Goal: Task Accomplishment & Management: Use online tool/utility

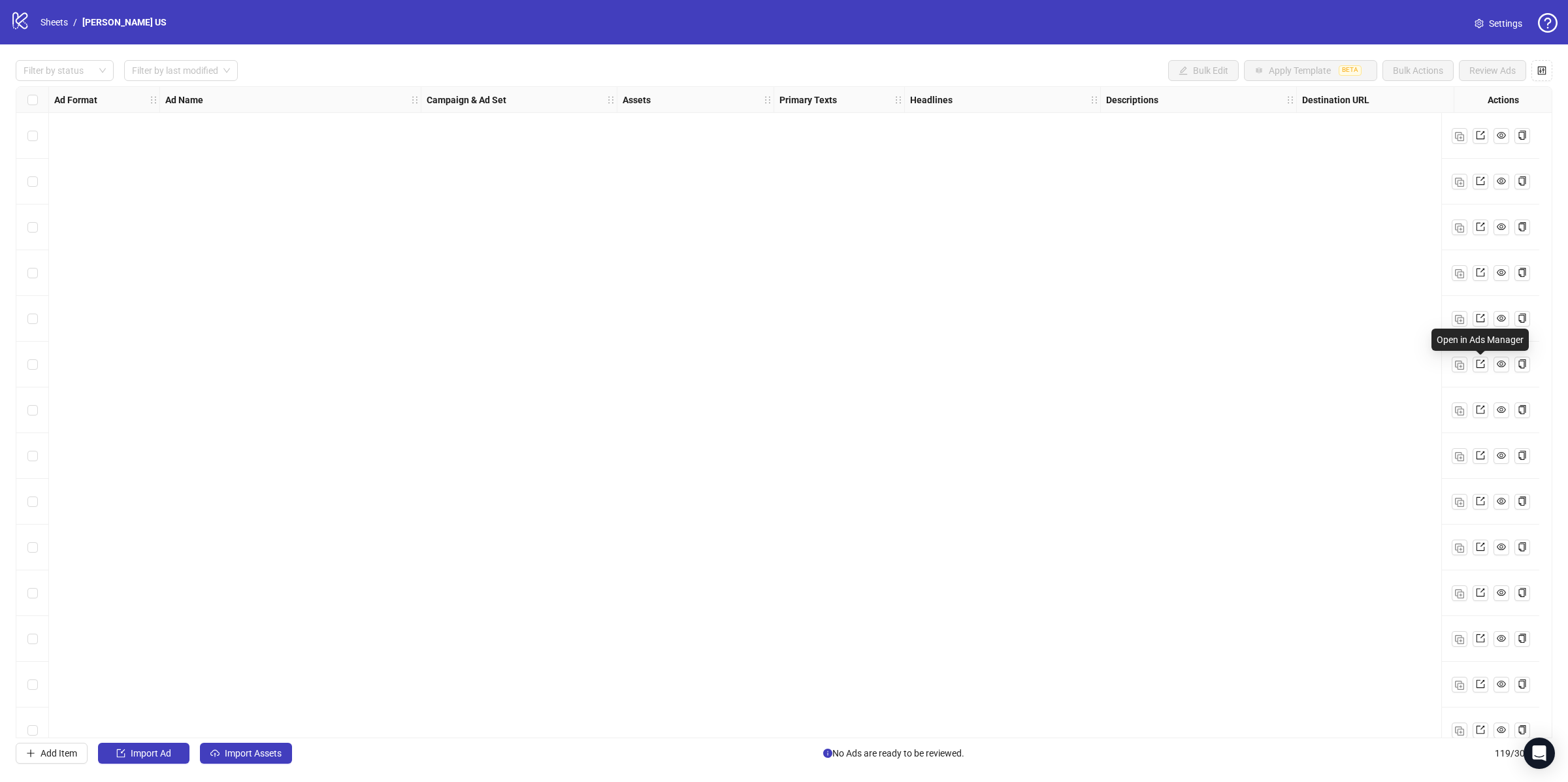
scroll to position [4342, 97]
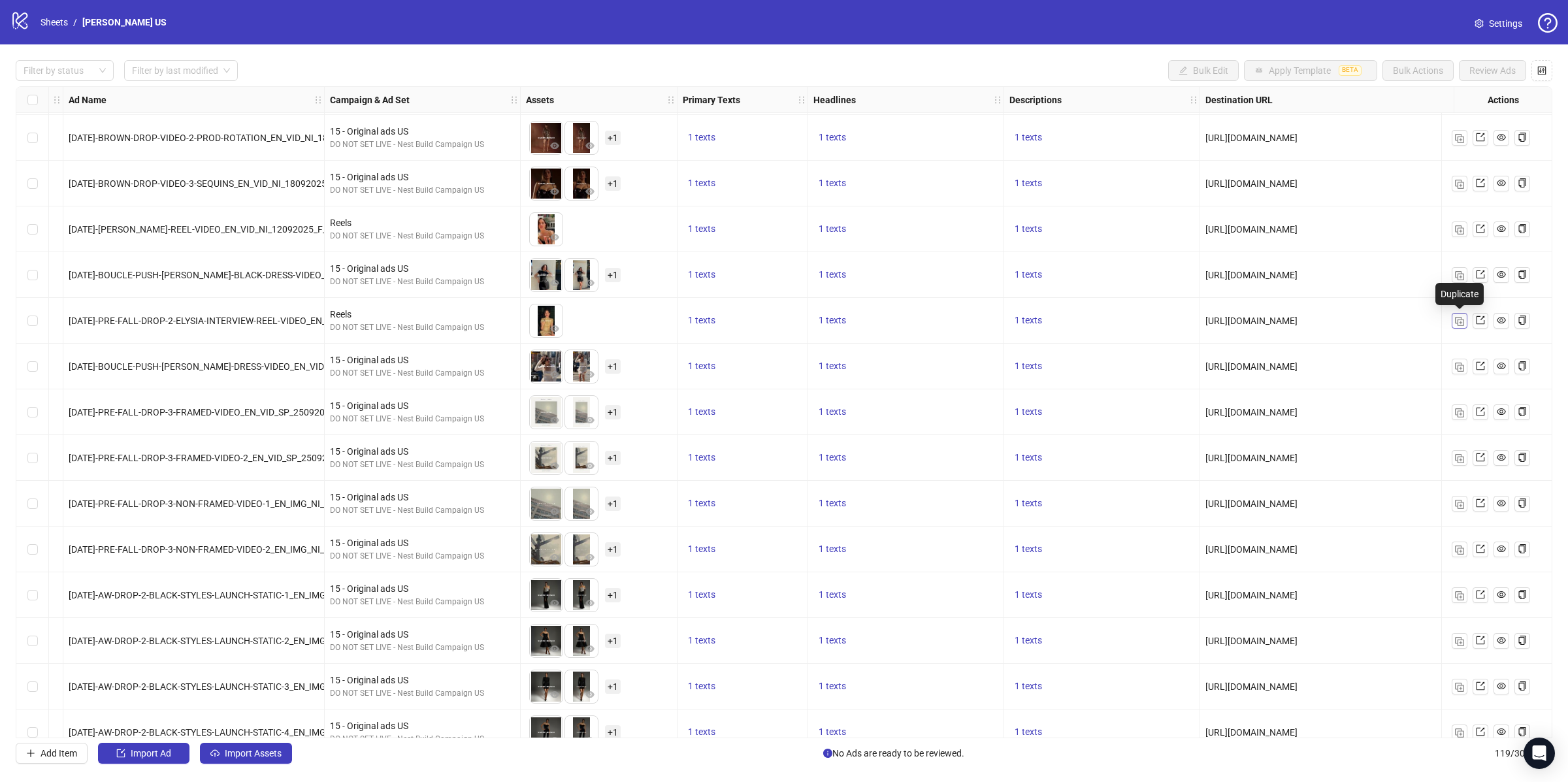
click at [1465, 319] on button "button" at bounding box center [1460, 320] width 15 height 15
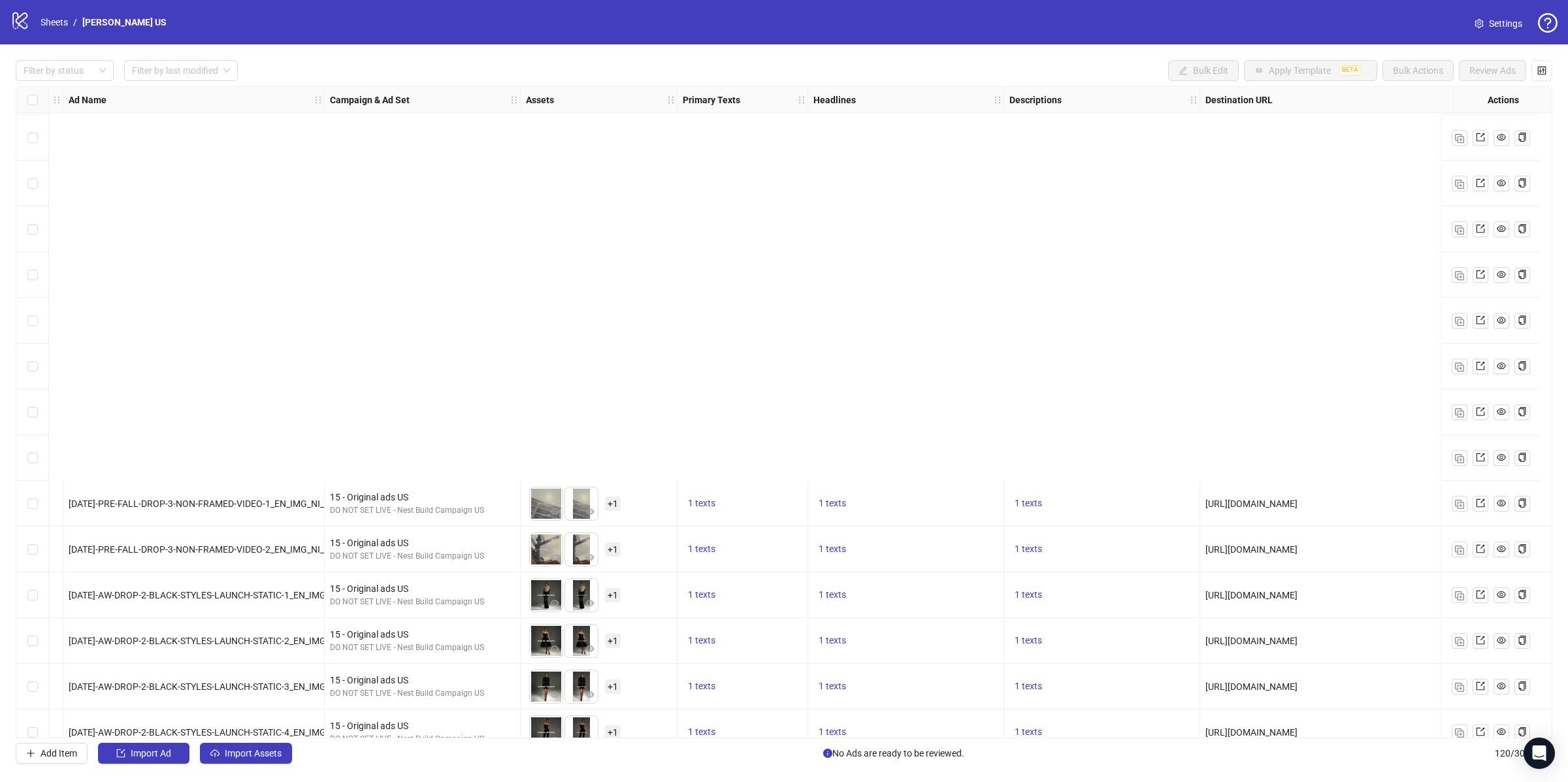
scroll to position [4868, 97]
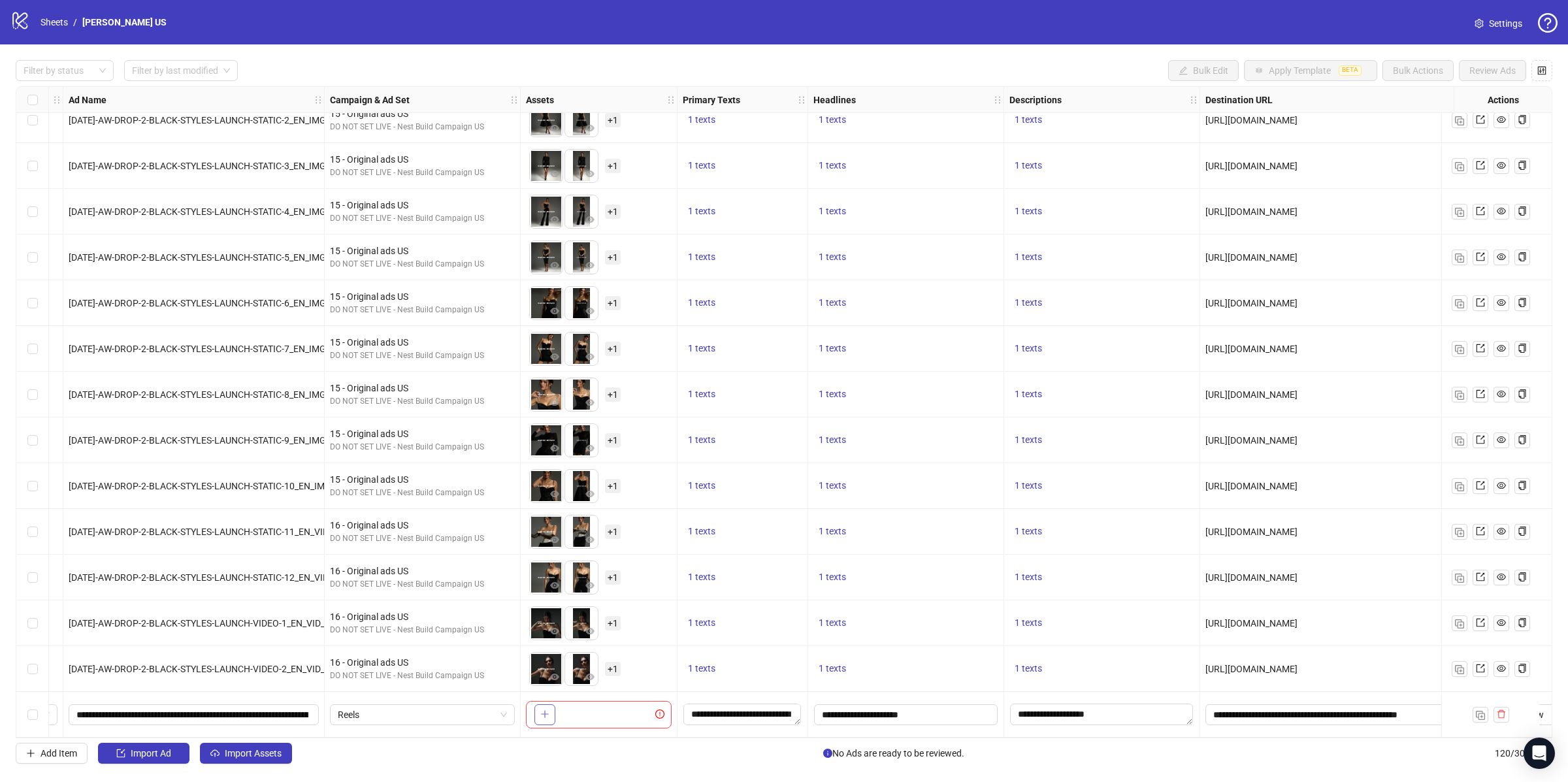
click at [544, 710] on icon "plus" at bounding box center [545, 713] width 9 height 9
click at [728, 713] on textarea "**********" at bounding box center [742, 713] width 117 height 21
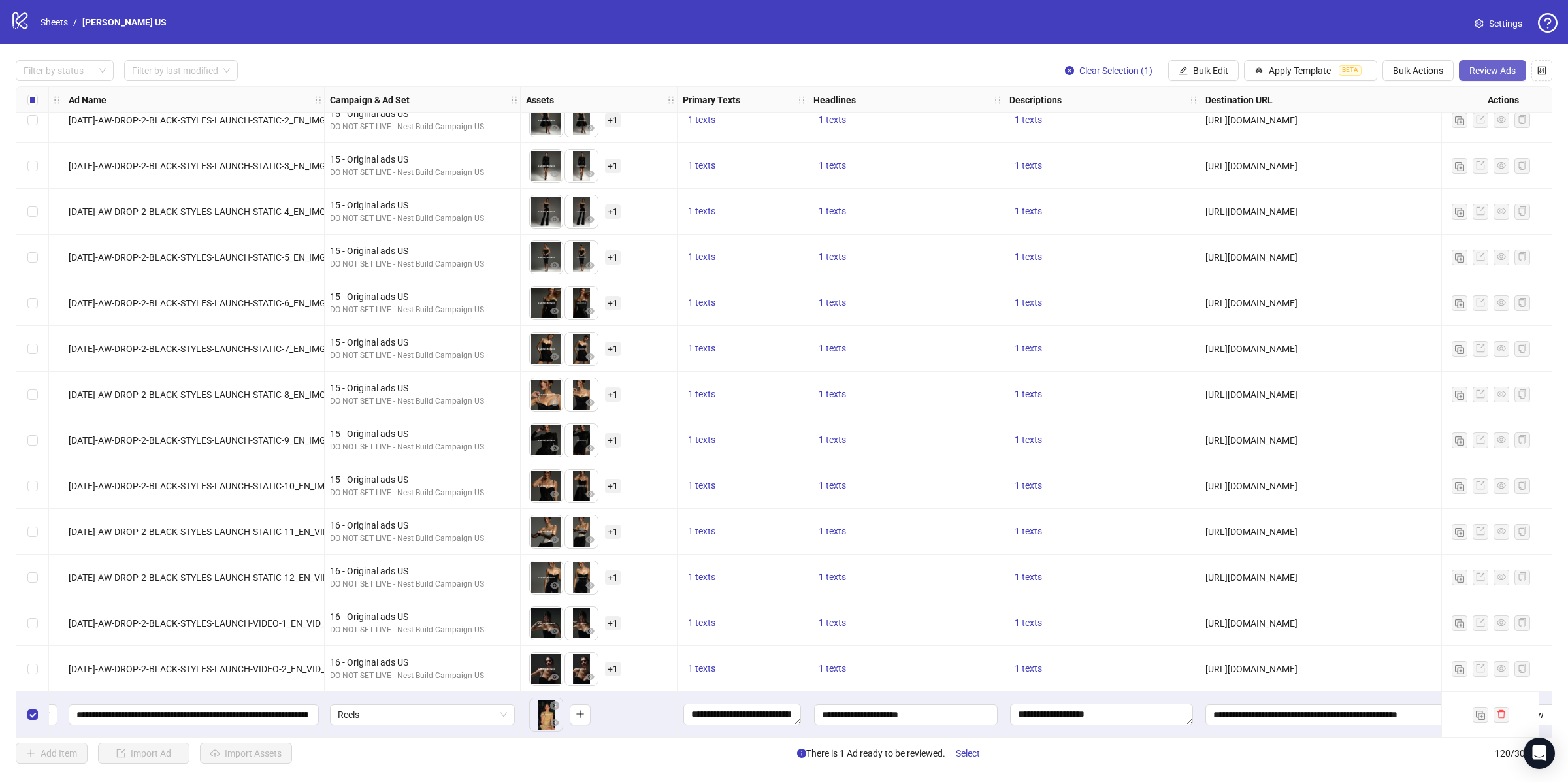
click at [1501, 73] on span "Review Ads" at bounding box center [1493, 70] width 46 height 10
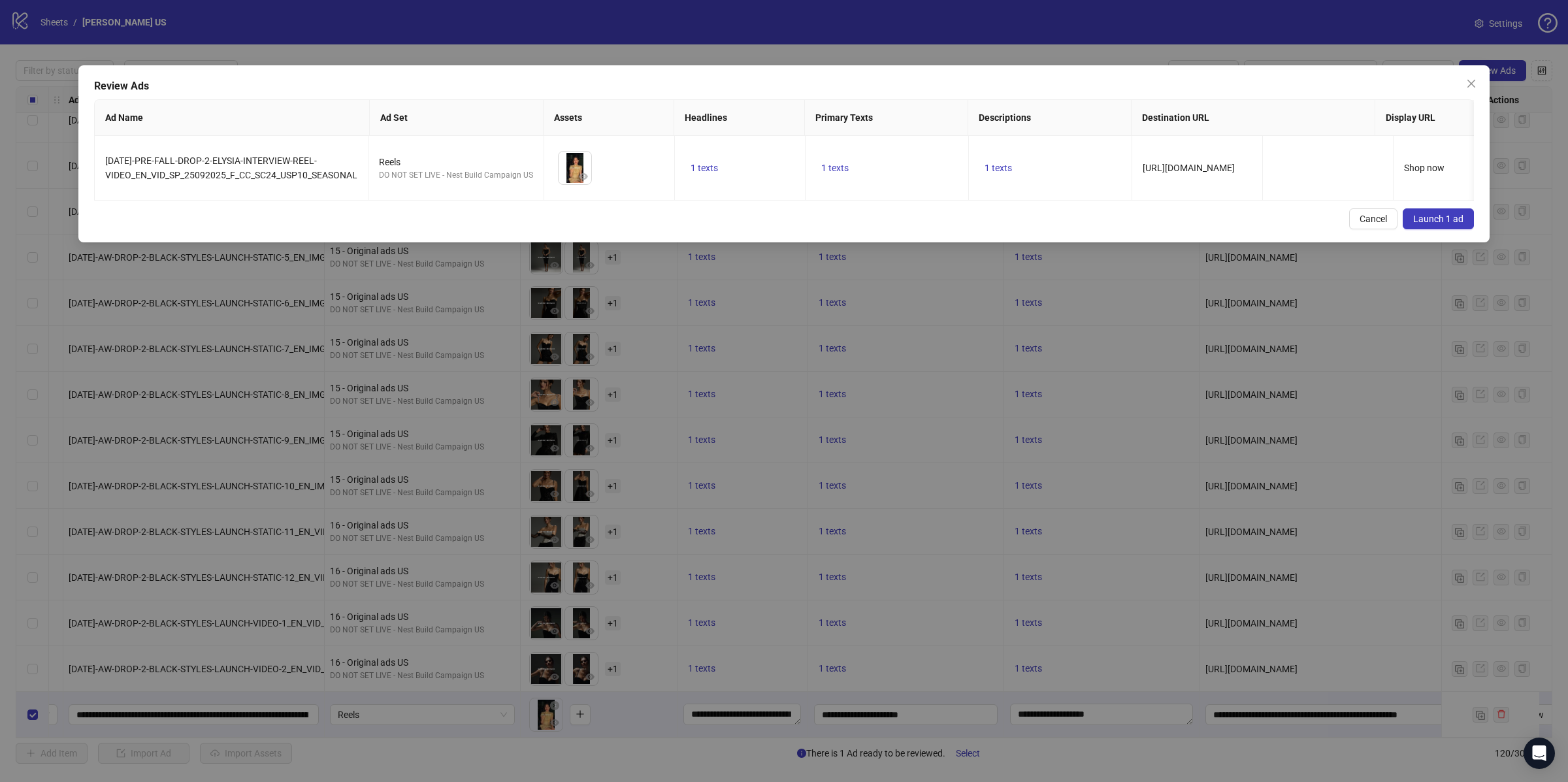
click at [1446, 230] on button "Launch 1 ad" at bounding box center [1438, 218] width 71 height 21
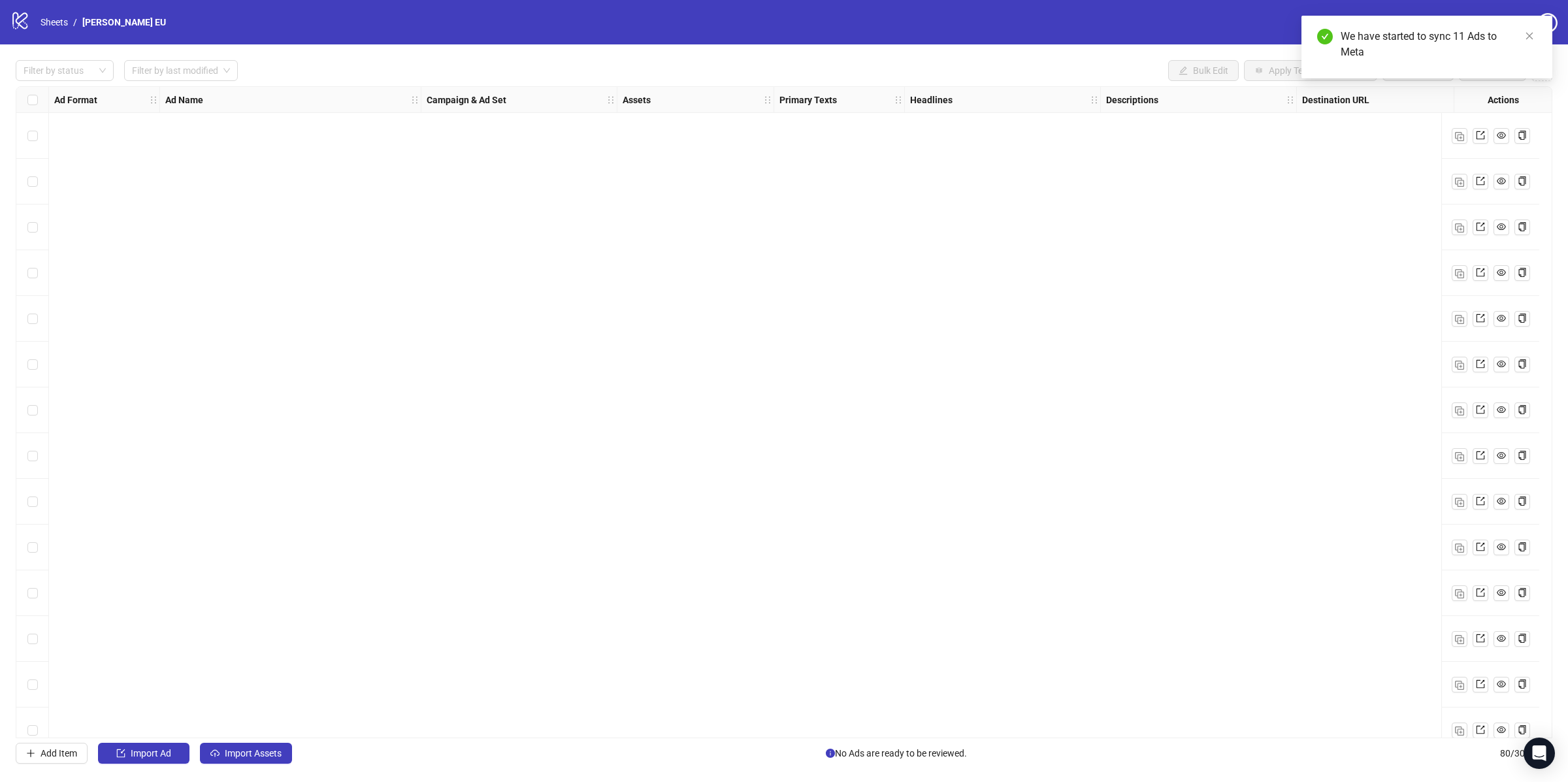
scroll to position [3038, 0]
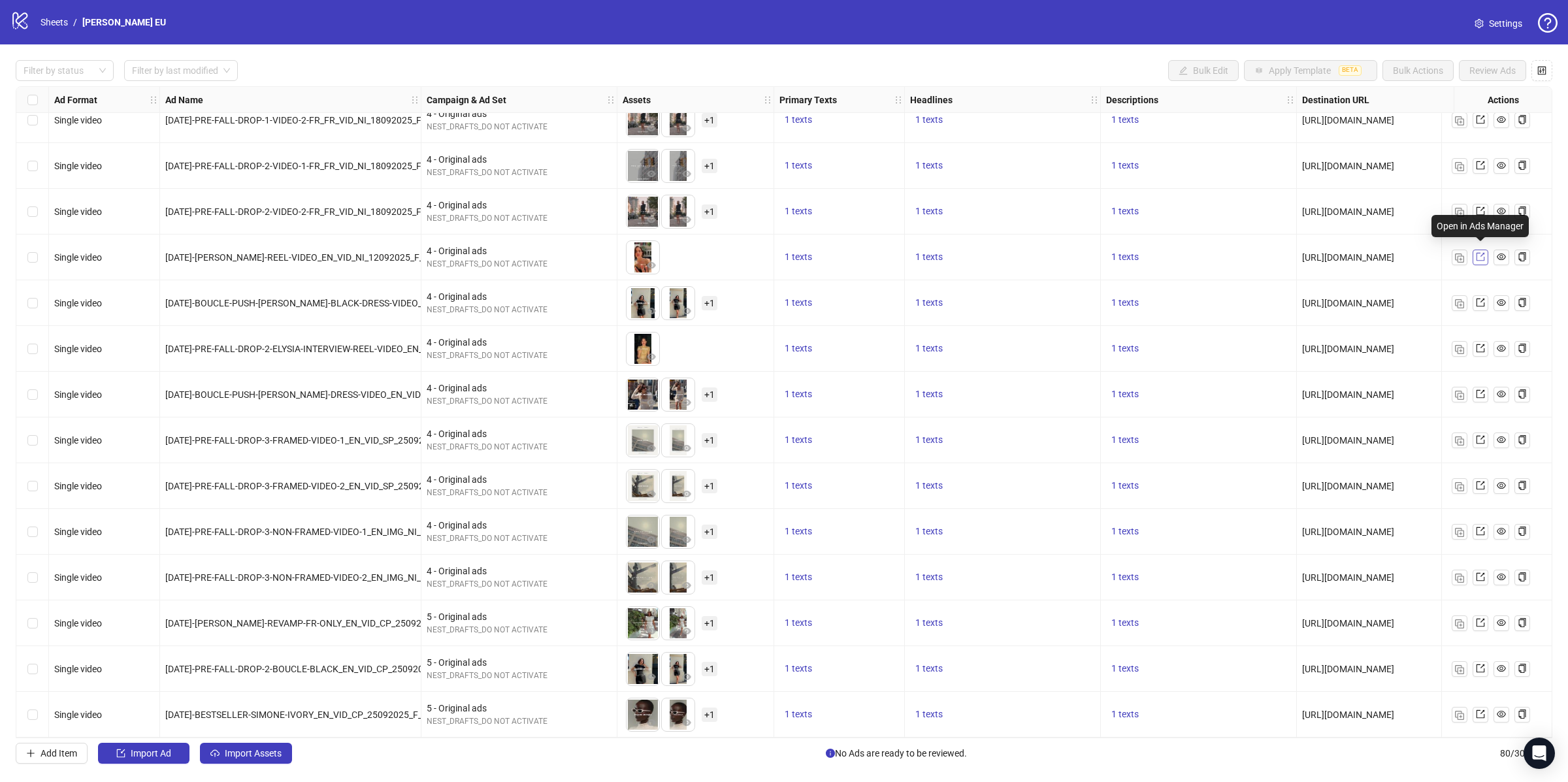
click at [1480, 254] on icon "export" at bounding box center [1481, 256] width 9 height 9
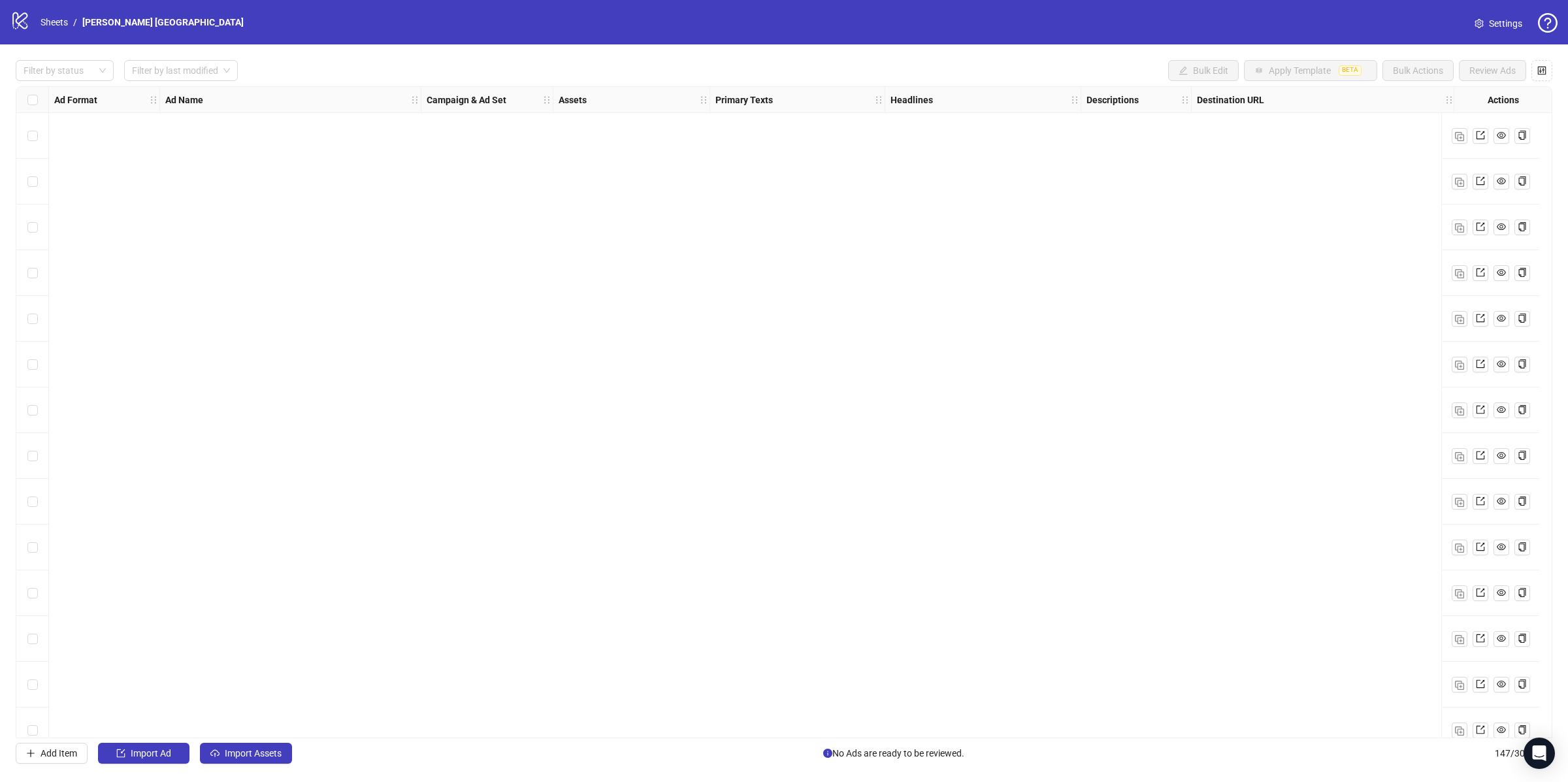
scroll to position [6023, 0]
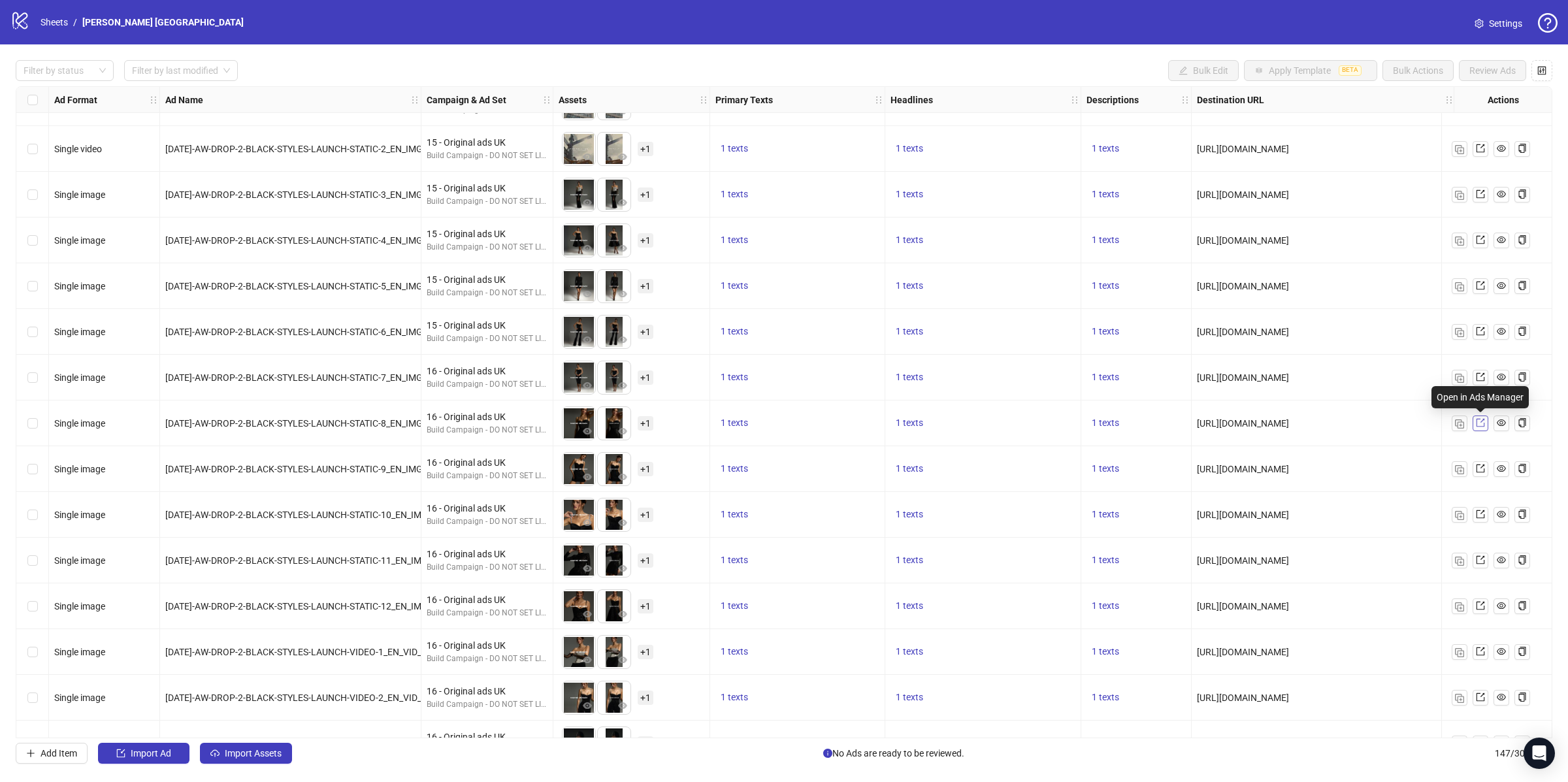
click at [1477, 426] on icon "export" at bounding box center [1481, 422] width 9 height 9
